Goal: Register for event/course

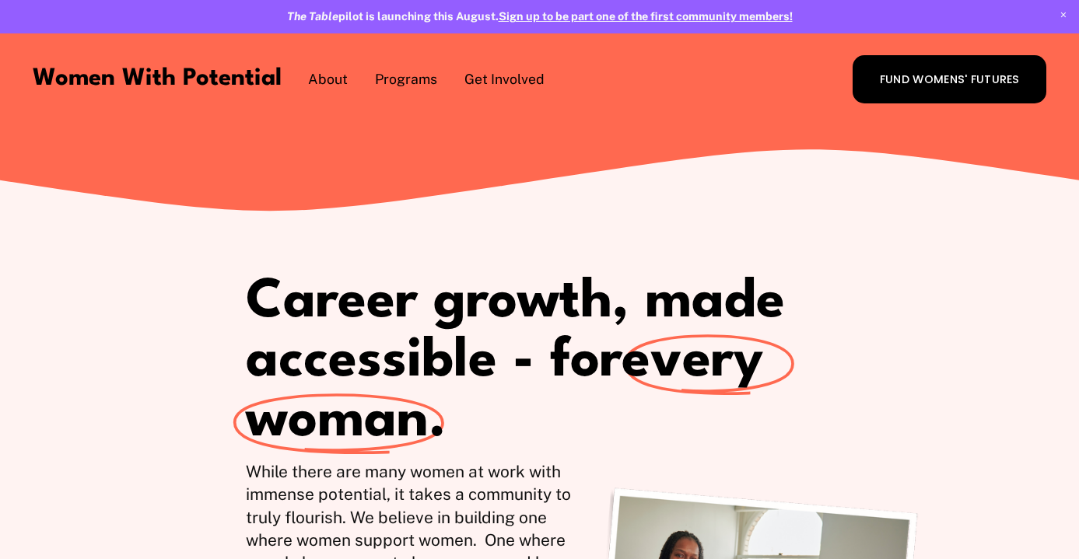
click at [0, 0] on span "The Table" at bounding box center [0, 0] width 0 height 0
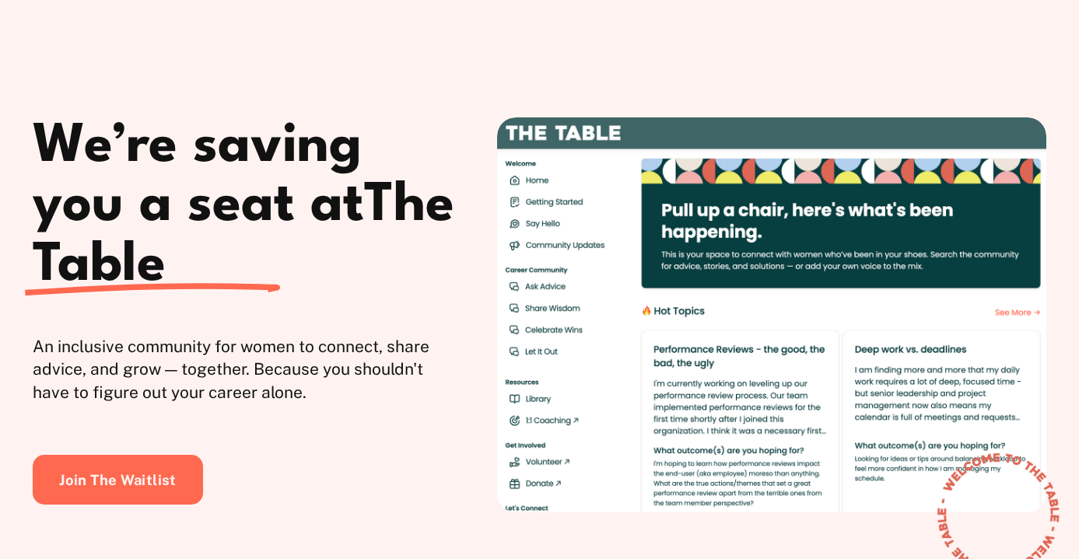
scroll to position [74, 0]
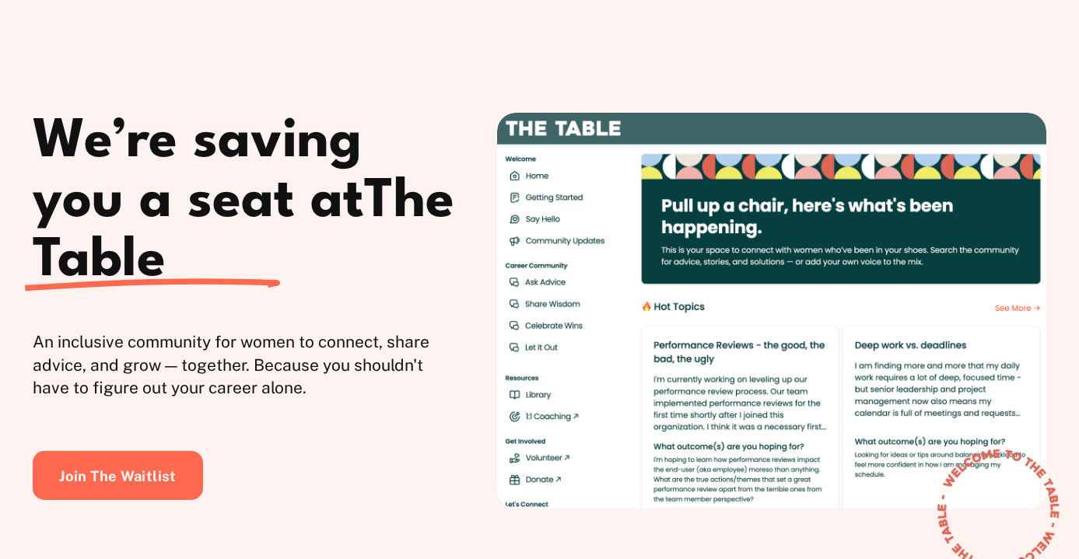
drag, startPoint x: 245, startPoint y: 473, endPoint x: 54, endPoint y: 142, distance: 382.7
click at [54, 142] on div "We’re saving you a seat at The Table An inclusive community for women to connec…" at bounding box center [539, 321] width 1079 height 548
copy div "We’re saving you a seat at The Table An inclusive community for women to connec…"
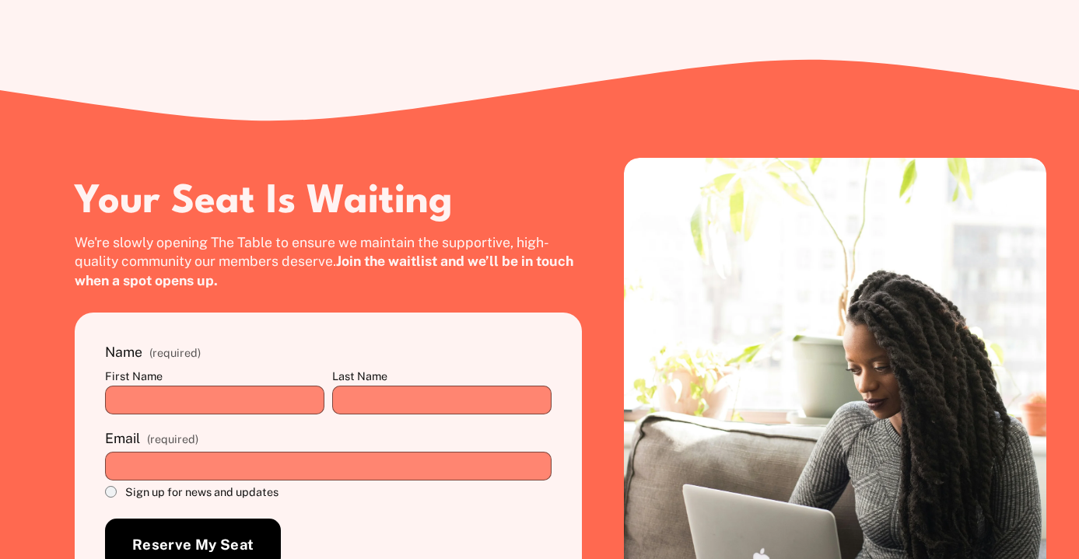
scroll to position [3044, 0]
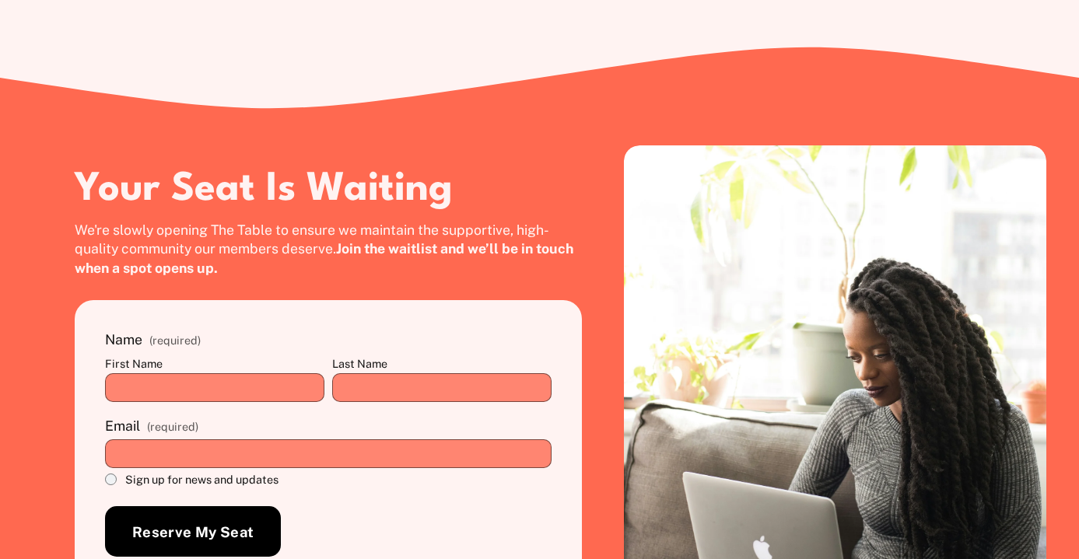
click at [228, 271] on p "We're slowly opening The Table to ensure we maintain the supportive, high-quali…" at bounding box center [328, 250] width 507 height 58
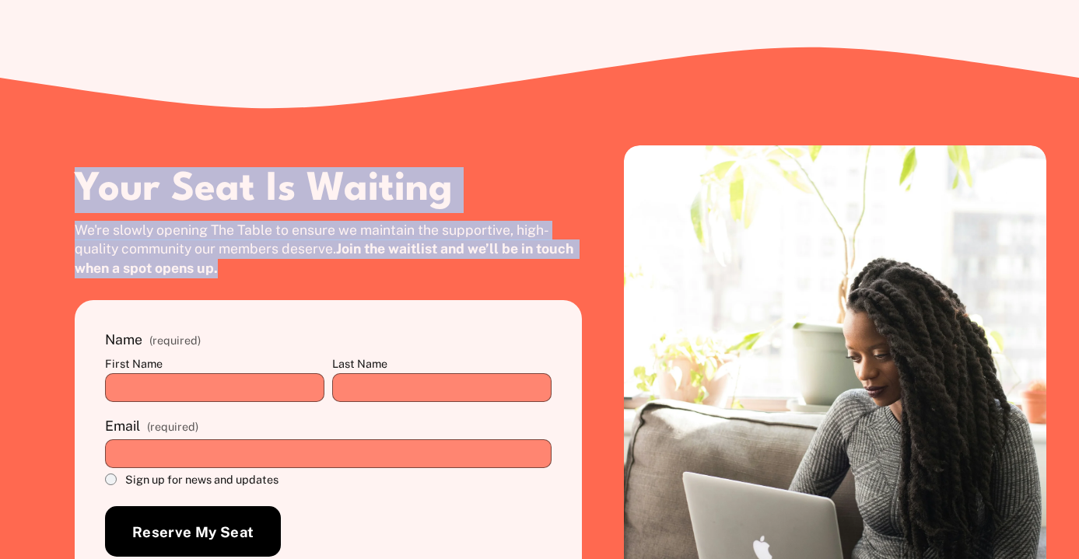
drag, startPoint x: 238, startPoint y: 271, endPoint x: 75, endPoint y: 193, distance: 180.3
click at [75, 193] on div "Your Seat Is Waiting We're slowly opening The Table to ensure we maintain the s…" at bounding box center [539, 388] width 1079 height 486
copy div "Your Seat Is Waiting We're slowly opening The Table to ensure we maintain the s…"
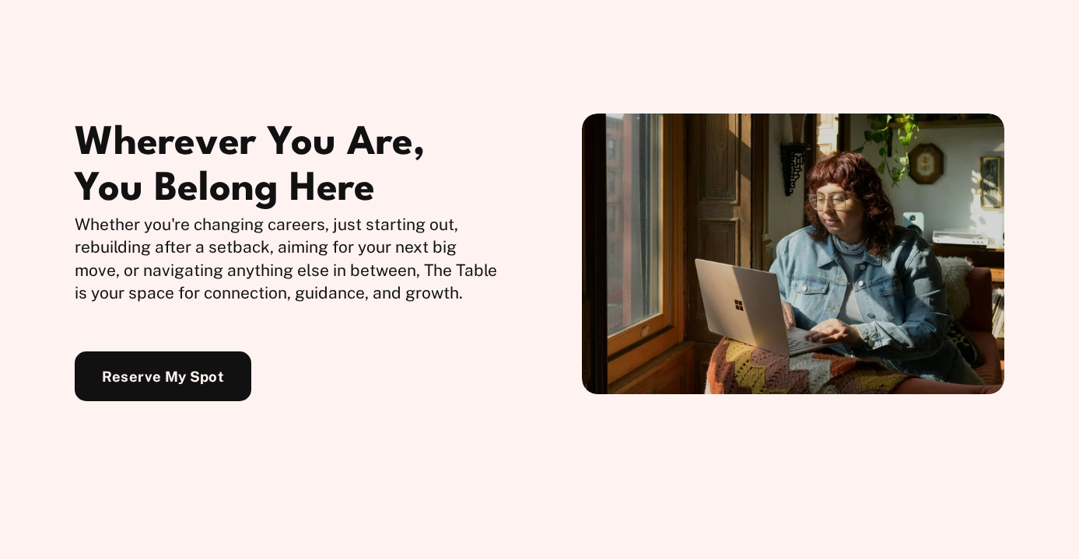
scroll to position [1782, 0]
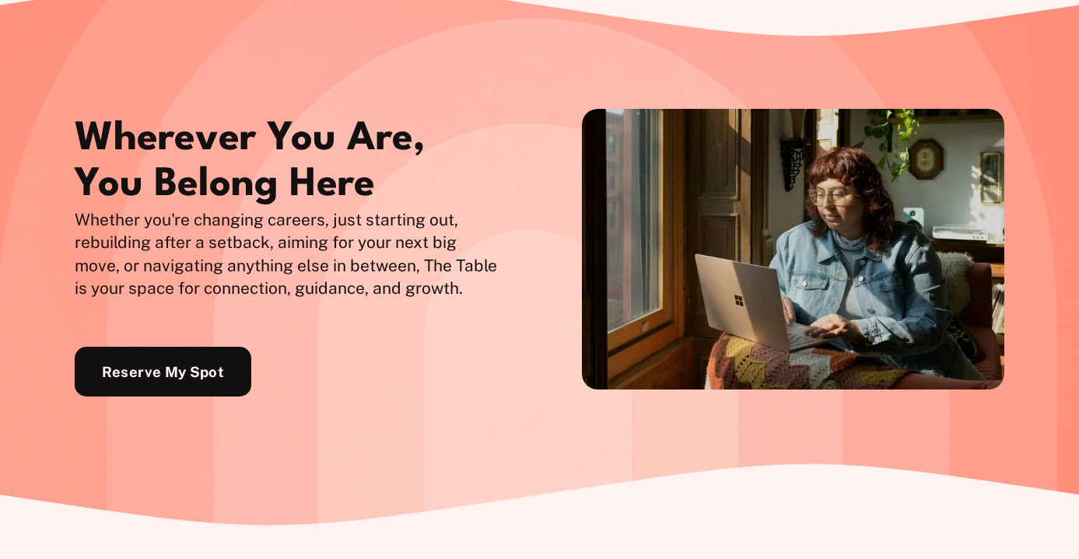
drag, startPoint x: 290, startPoint y: 364, endPoint x: 82, endPoint y: 130, distance: 313.6
click at [82, 130] on div "Wherever You Are, You Belong Here Whether you're changing careers, just startin…" at bounding box center [539, 249] width 1079 height 354
copy div "Wherever You Are, You Belong Here Whether you're changing careers, just startin…"
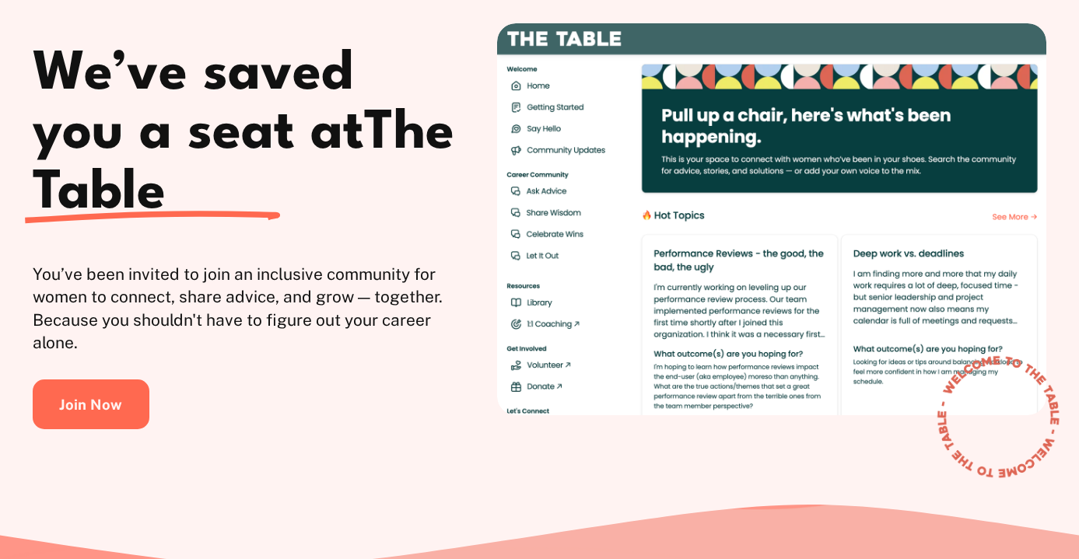
scroll to position [179, 0]
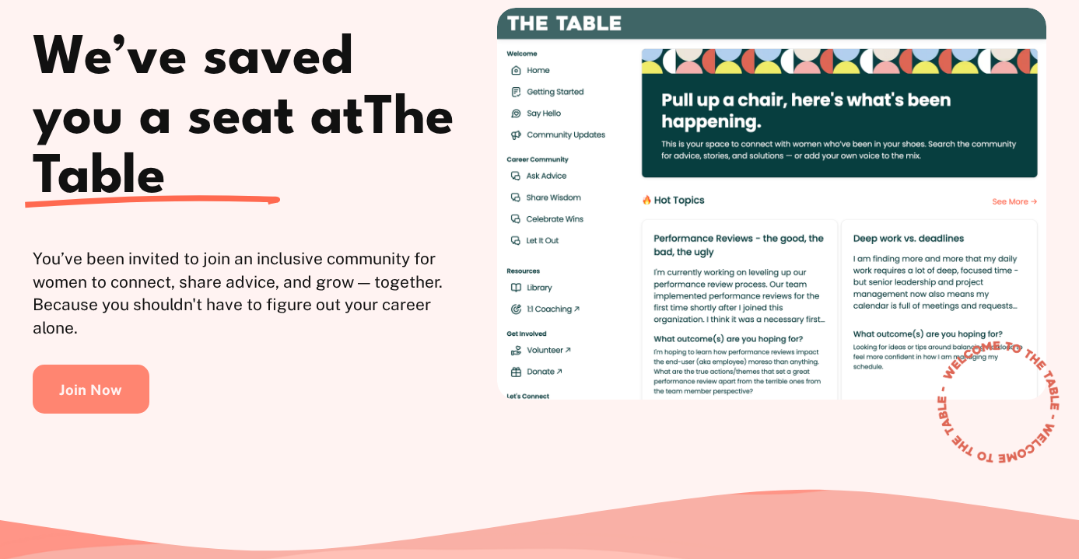
click at [121, 392] on link "Join Now" at bounding box center [91, 390] width 117 height 50
click at [100, 388] on link "Join Now" at bounding box center [91, 390] width 117 height 50
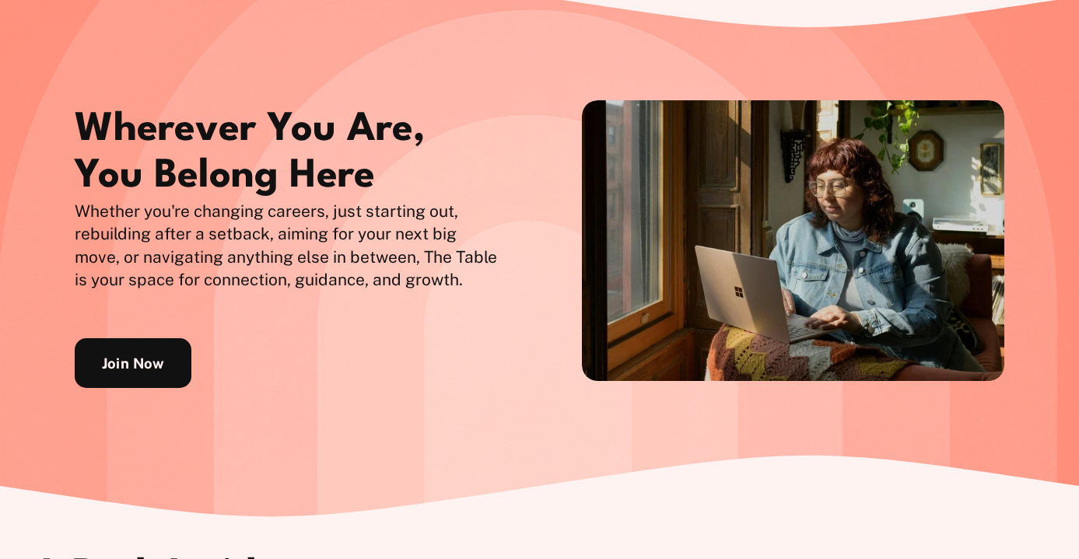
scroll to position [1791, 0]
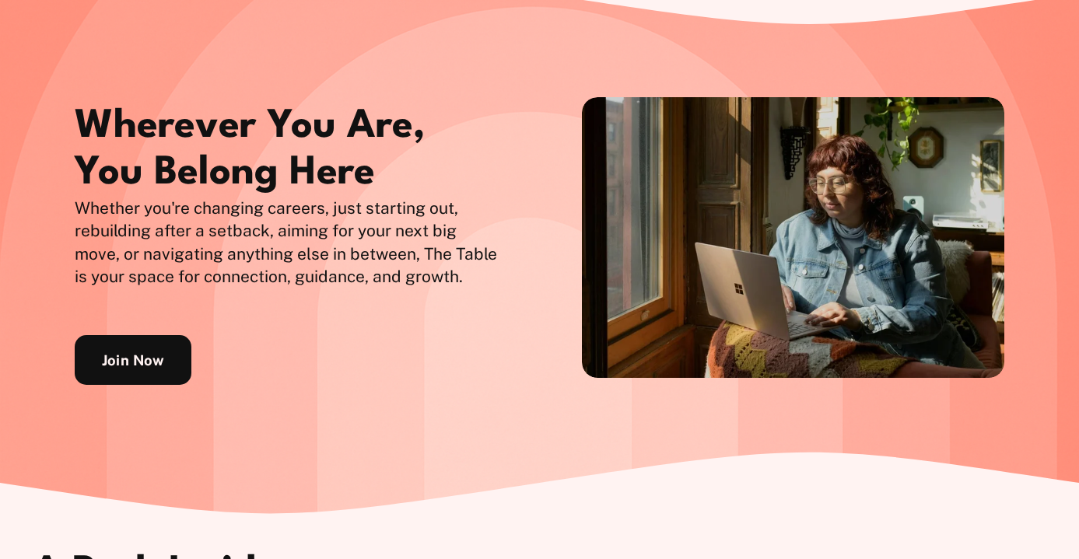
click at [153, 348] on link "Join Now" at bounding box center [133, 360] width 117 height 50
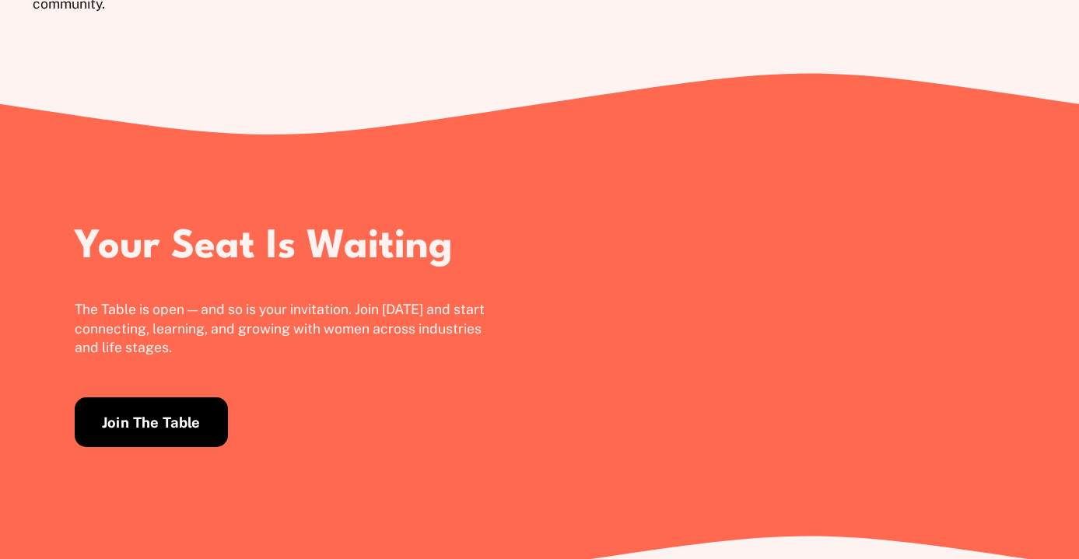
scroll to position [3016, 0]
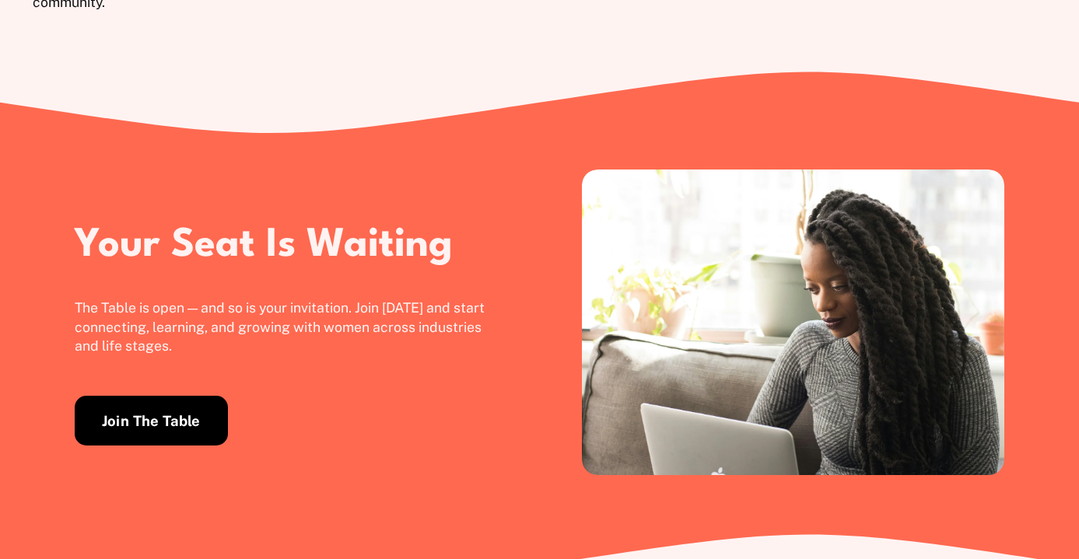
click at [163, 433] on link "Join The Table" at bounding box center [151, 421] width 153 height 50
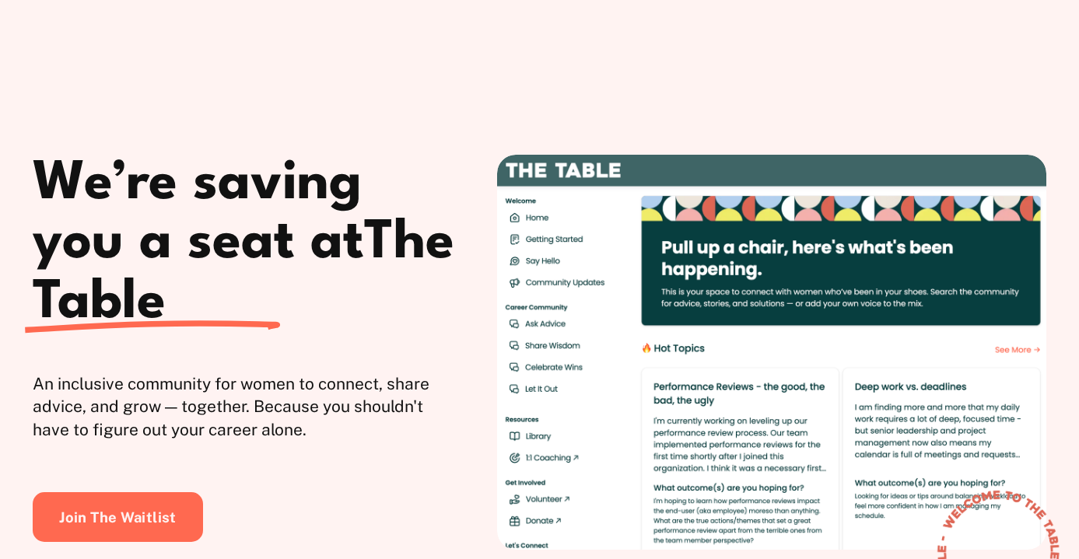
scroll to position [152, 0]
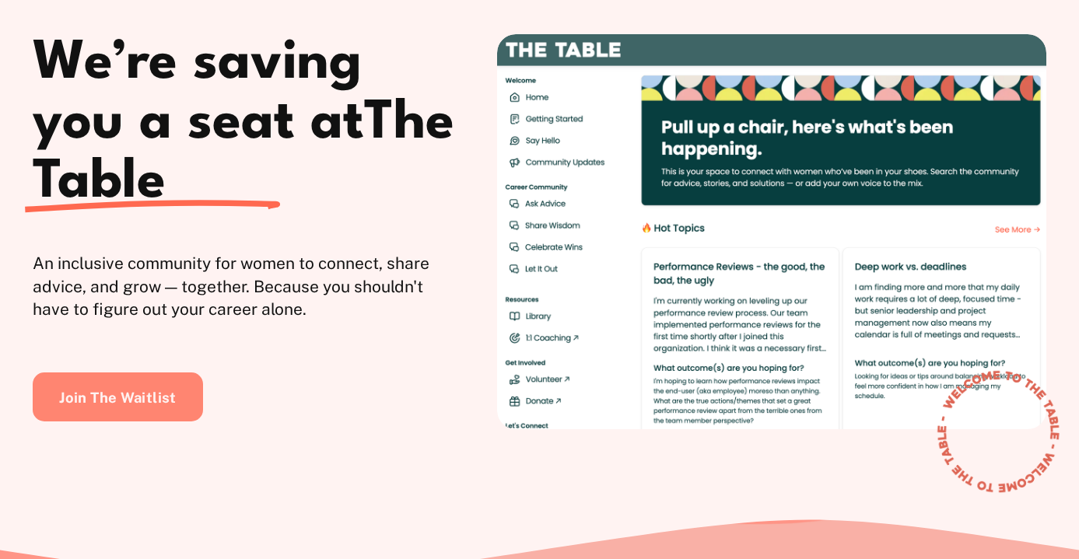
click at [175, 396] on link "Join The Waitlist" at bounding box center [118, 398] width 171 height 50
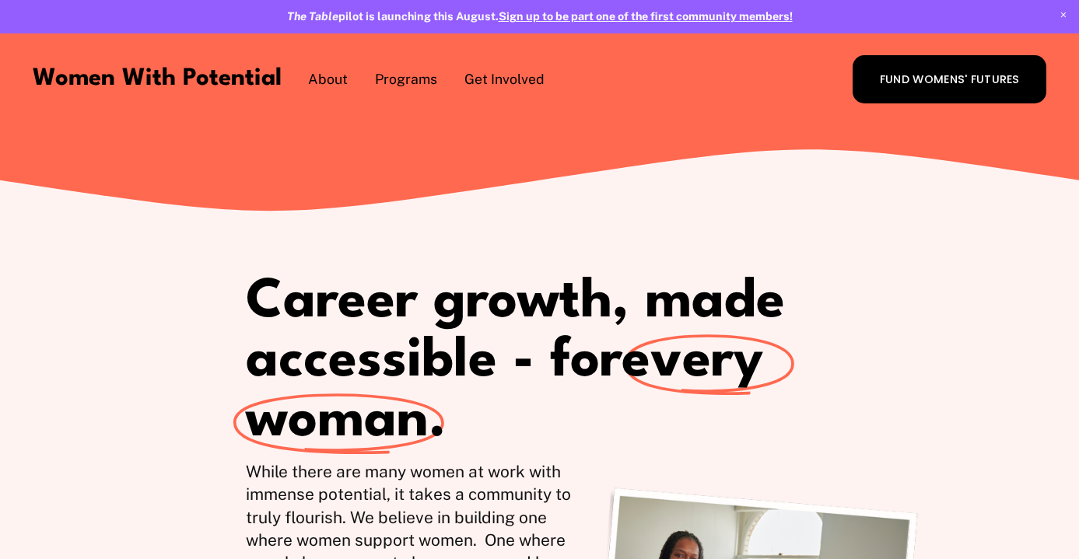
click at [0, 0] on span "The Table" at bounding box center [0, 0] width 0 height 0
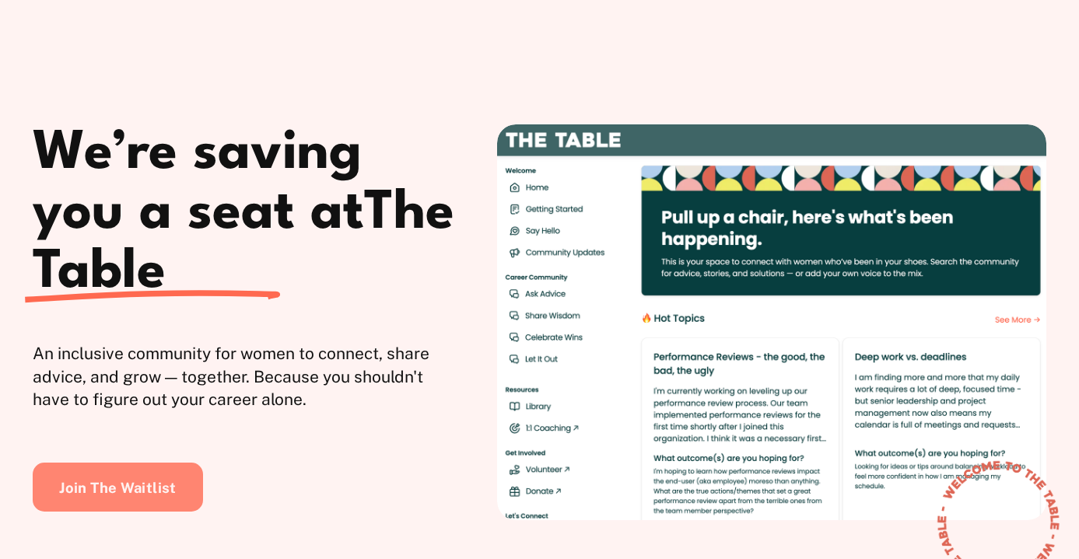
click at [94, 506] on link "Join The Waitlist" at bounding box center [118, 488] width 171 height 50
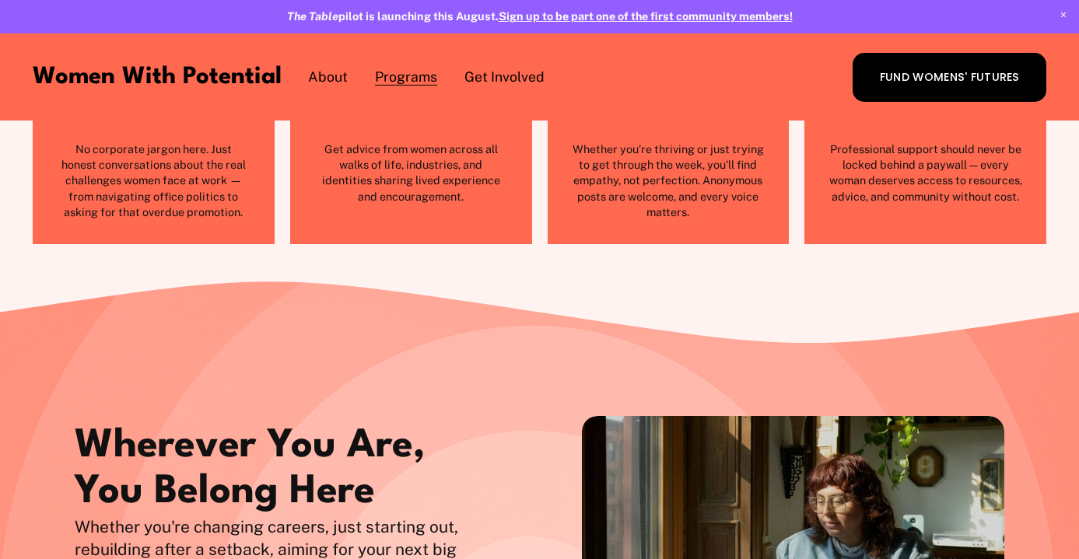
scroll to position [1730, 0]
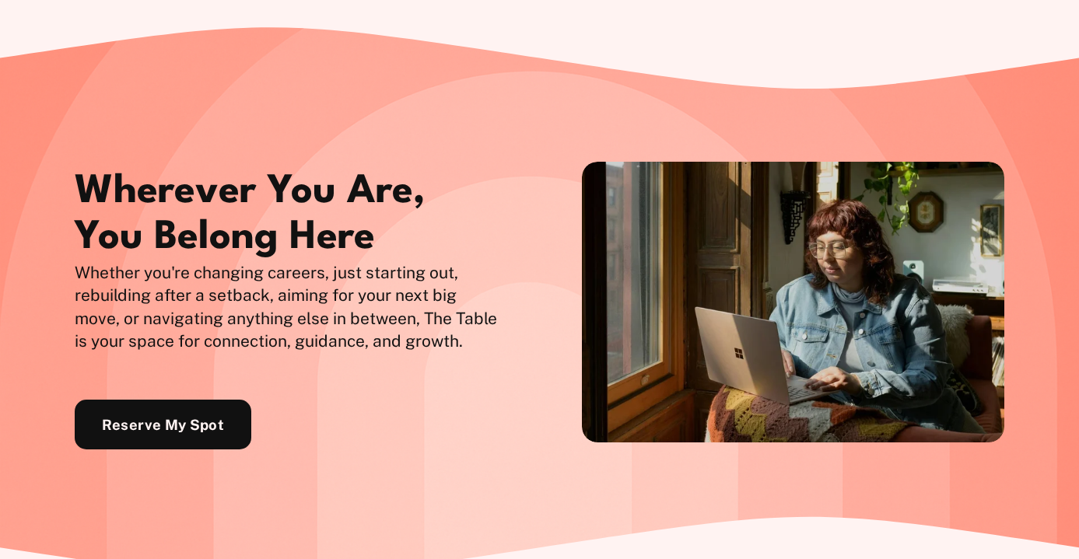
click at [128, 418] on link "Reserve My Spot" at bounding box center [163, 425] width 177 height 50
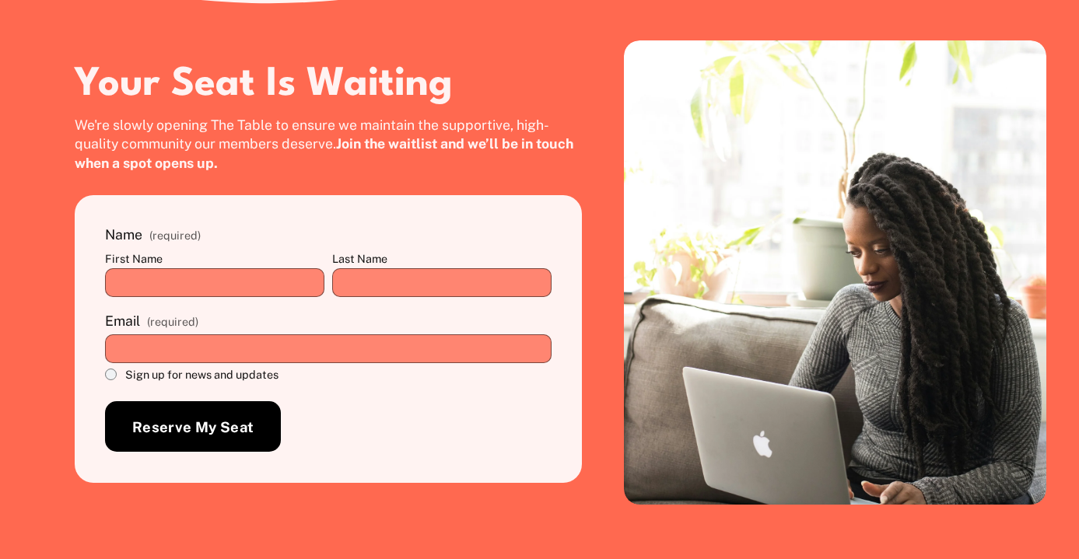
scroll to position [3153, 0]
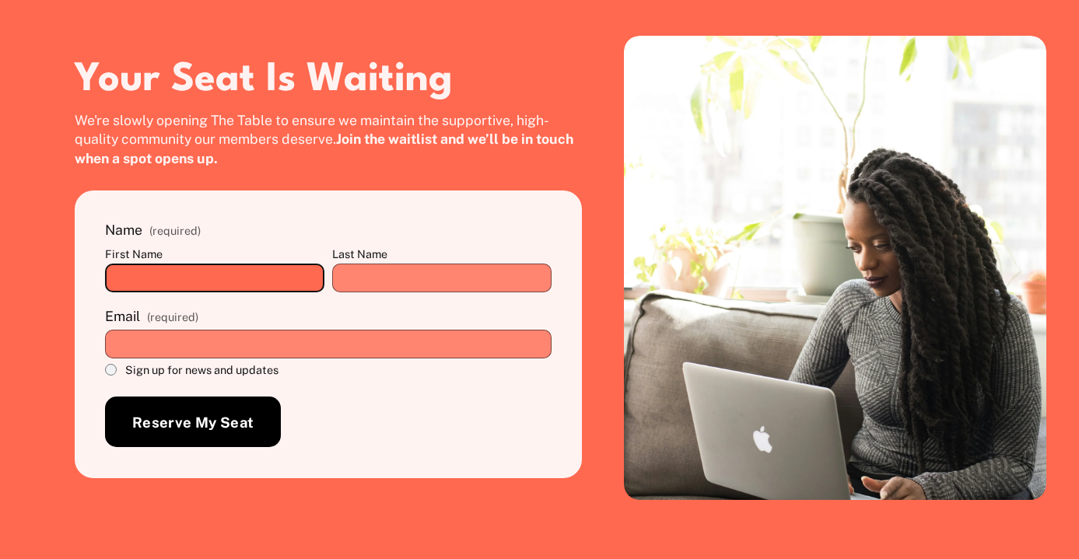
click at [297, 273] on input "First Name" at bounding box center [214, 278] width 219 height 29
type input "**********"
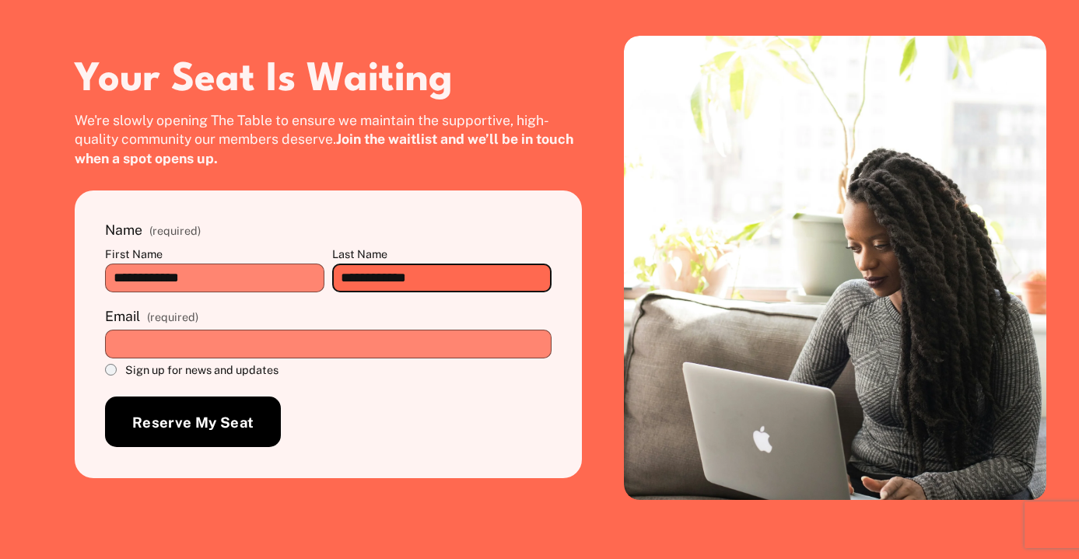
type input "**********"
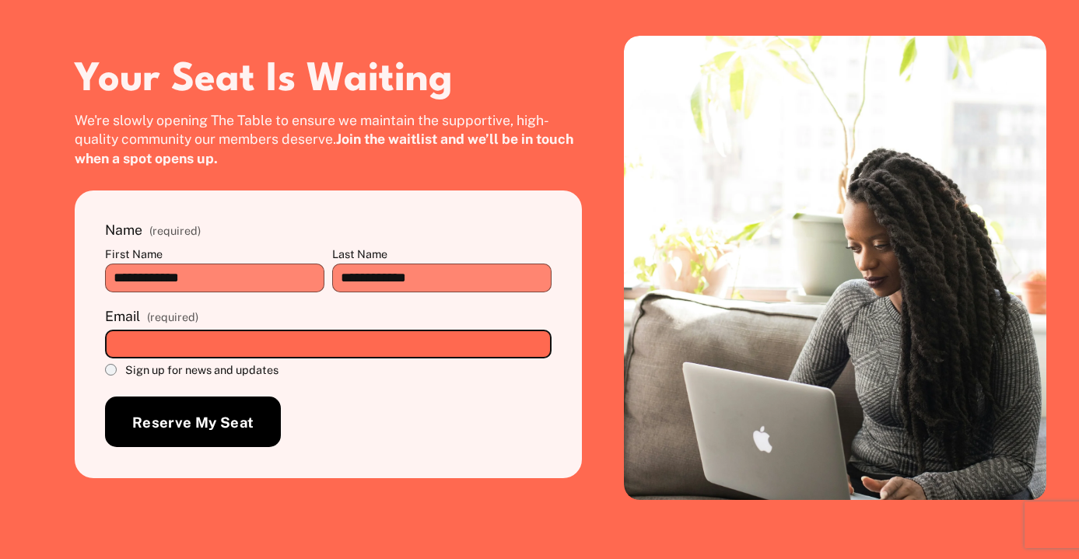
click at [258, 340] on input "Email (required)" at bounding box center [328, 344] width 447 height 29
click at [202, 345] on input "**********" at bounding box center [328, 344] width 447 height 29
type input "**********"
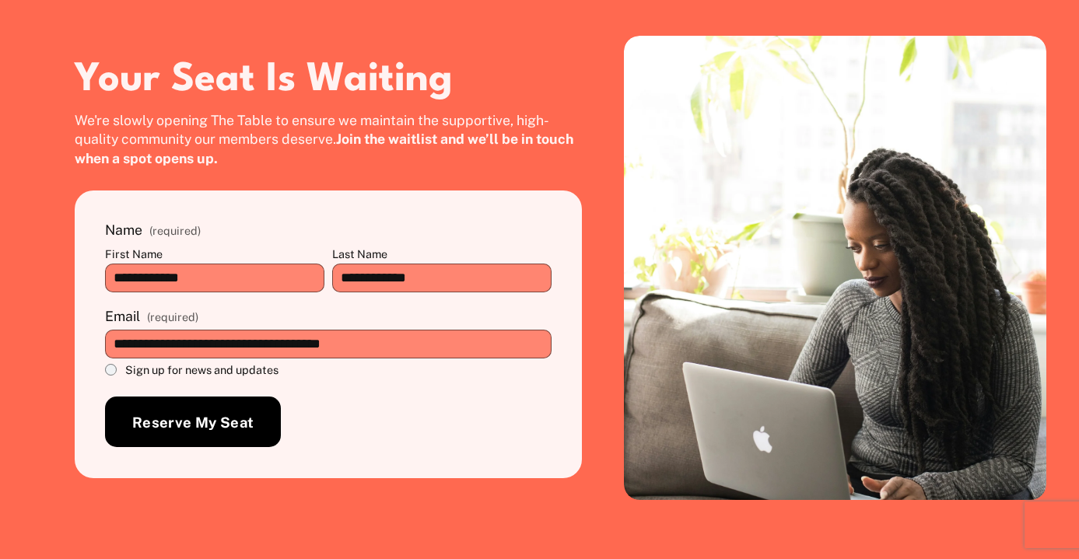
click at [159, 412] on button "Reserve My Seat Reserve My Seat" at bounding box center [193, 422] width 176 height 51
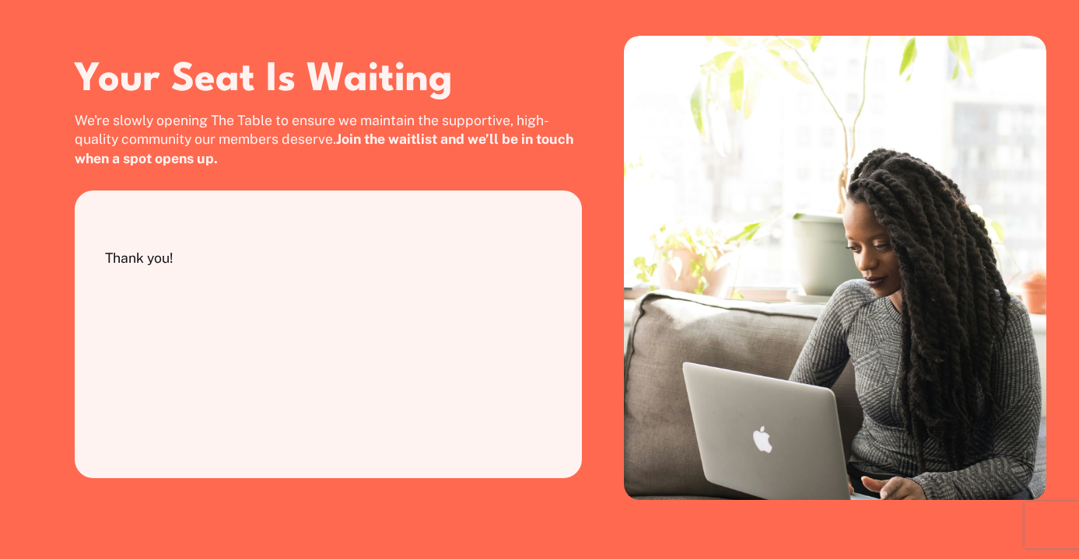
click at [173, 256] on p "Thank you!" at bounding box center [328, 258] width 447 height 19
drag, startPoint x: 181, startPoint y: 256, endPoint x: 100, endPoint y: 258, distance: 81.7
click at [100, 258] on div "**********" at bounding box center [328, 335] width 507 height 288
click at [482, 119] on span "We're slowly opening The Table to ensure we maintain the supportive, high-quali…" at bounding box center [326, 139] width 502 height 54
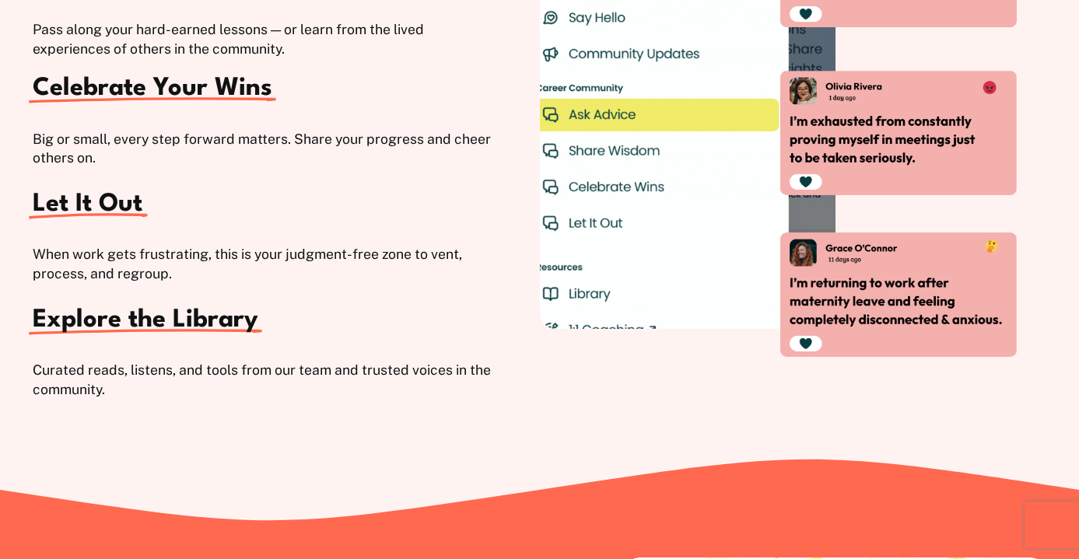
scroll to position [2453, 0]
